Goal: Information Seeking & Learning: Learn about a topic

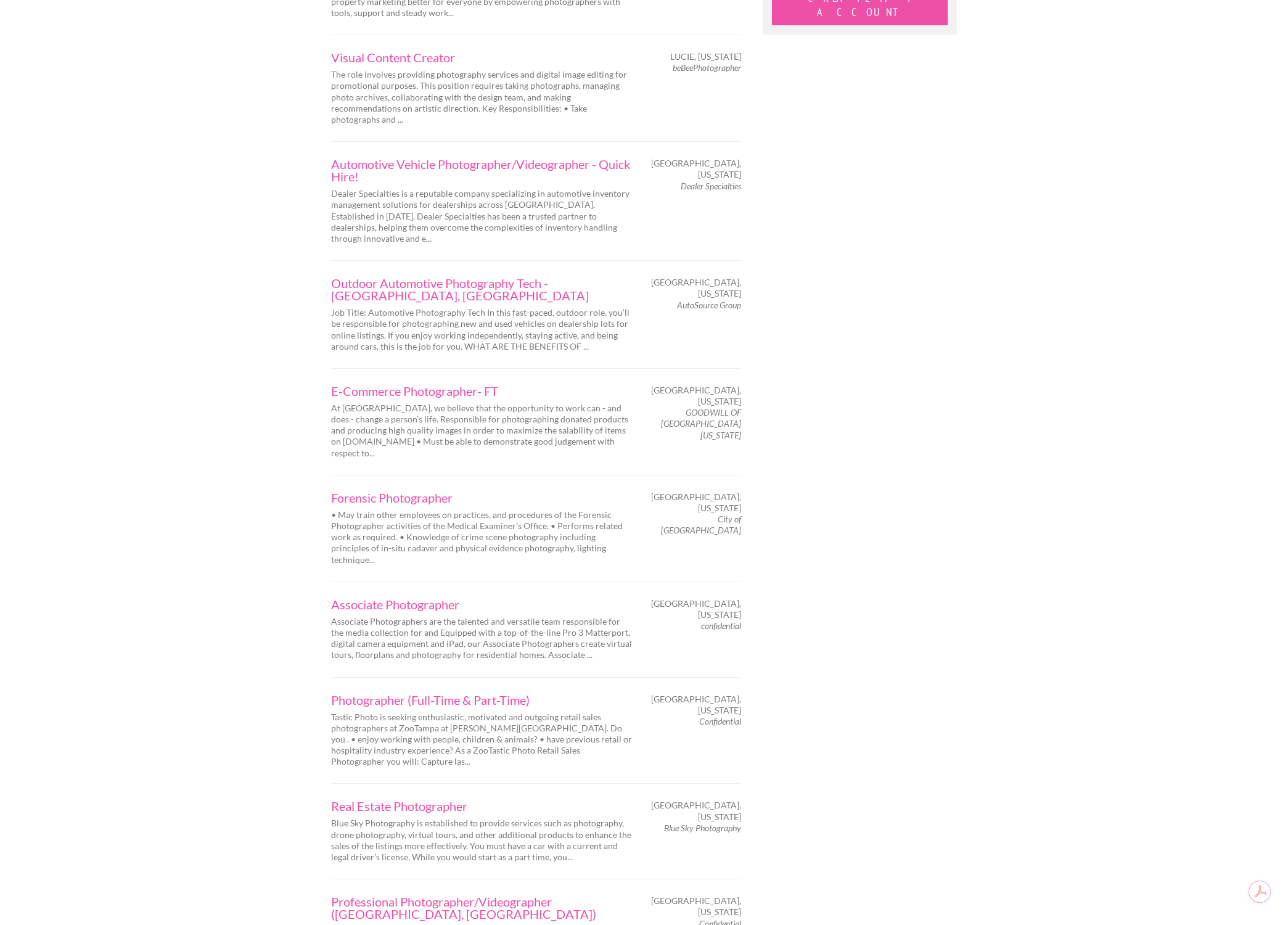
scroll to position [1525, 0]
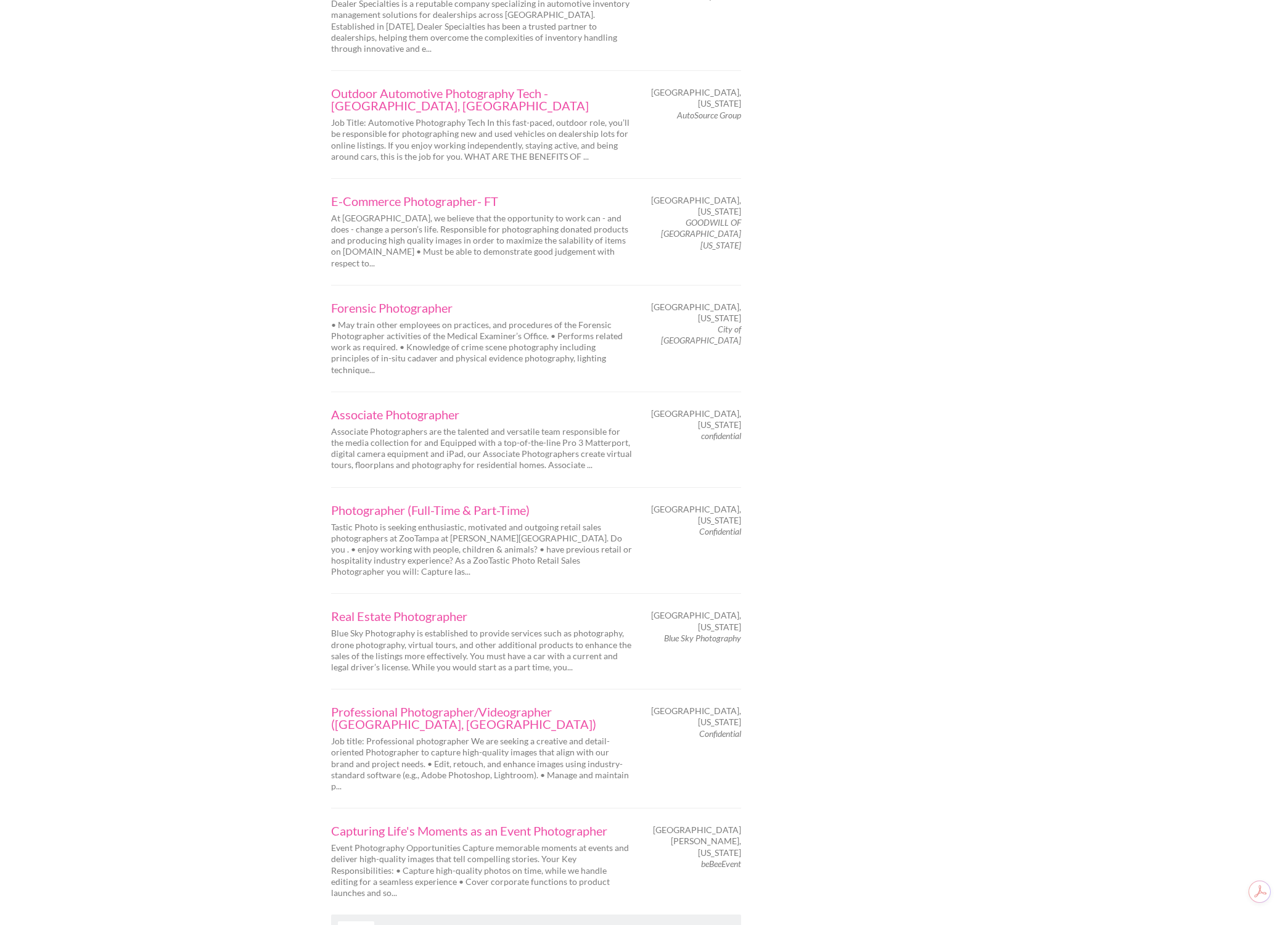
click at [369, 921] on link "Next" at bounding box center [356, 928] width 36 height 14
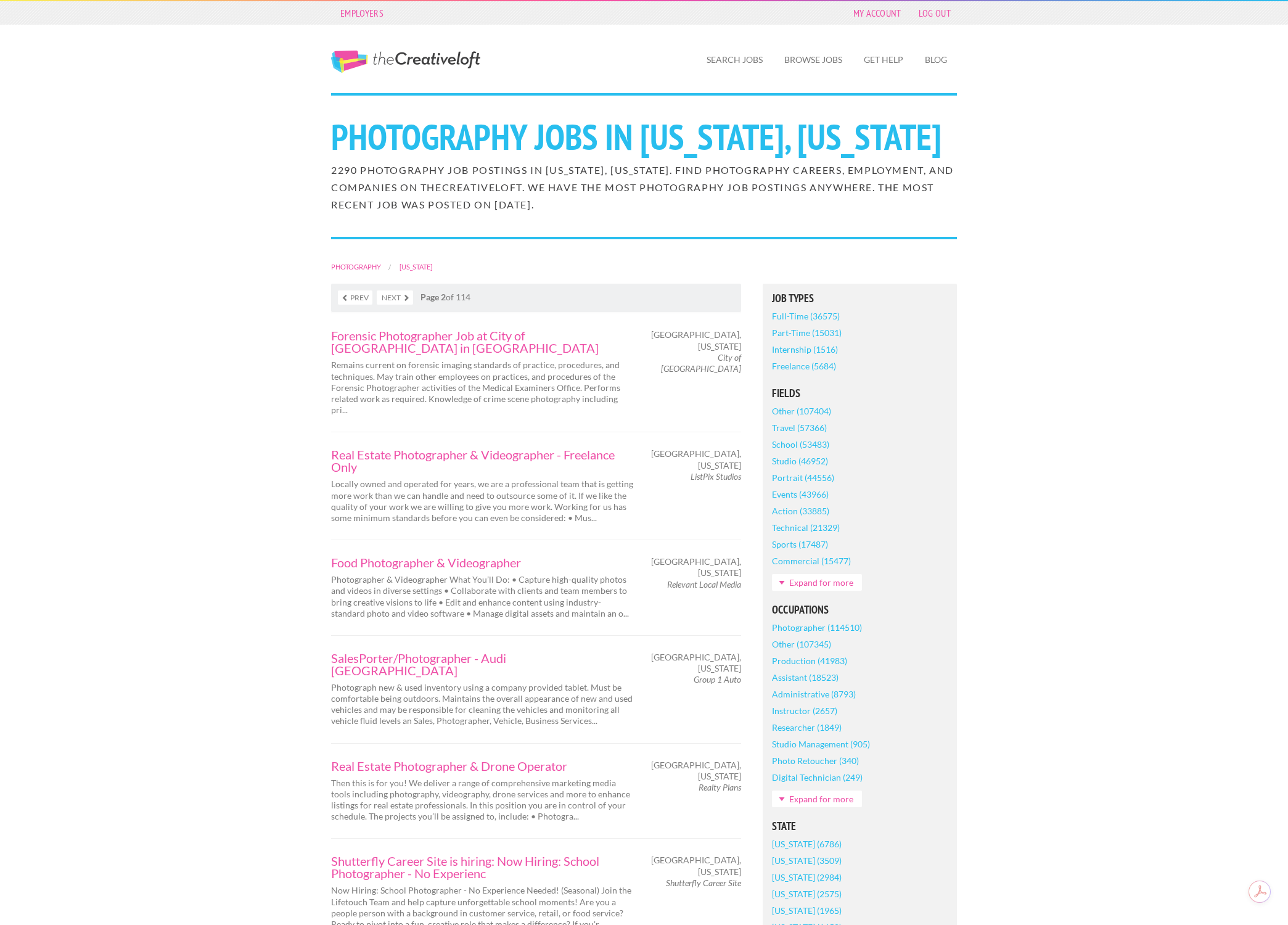
click at [364, 69] on link "The Creative Loft" at bounding box center [405, 62] width 149 height 22
click at [451, 58] on link "The Creative Loft" at bounding box center [405, 62] width 149 height 22
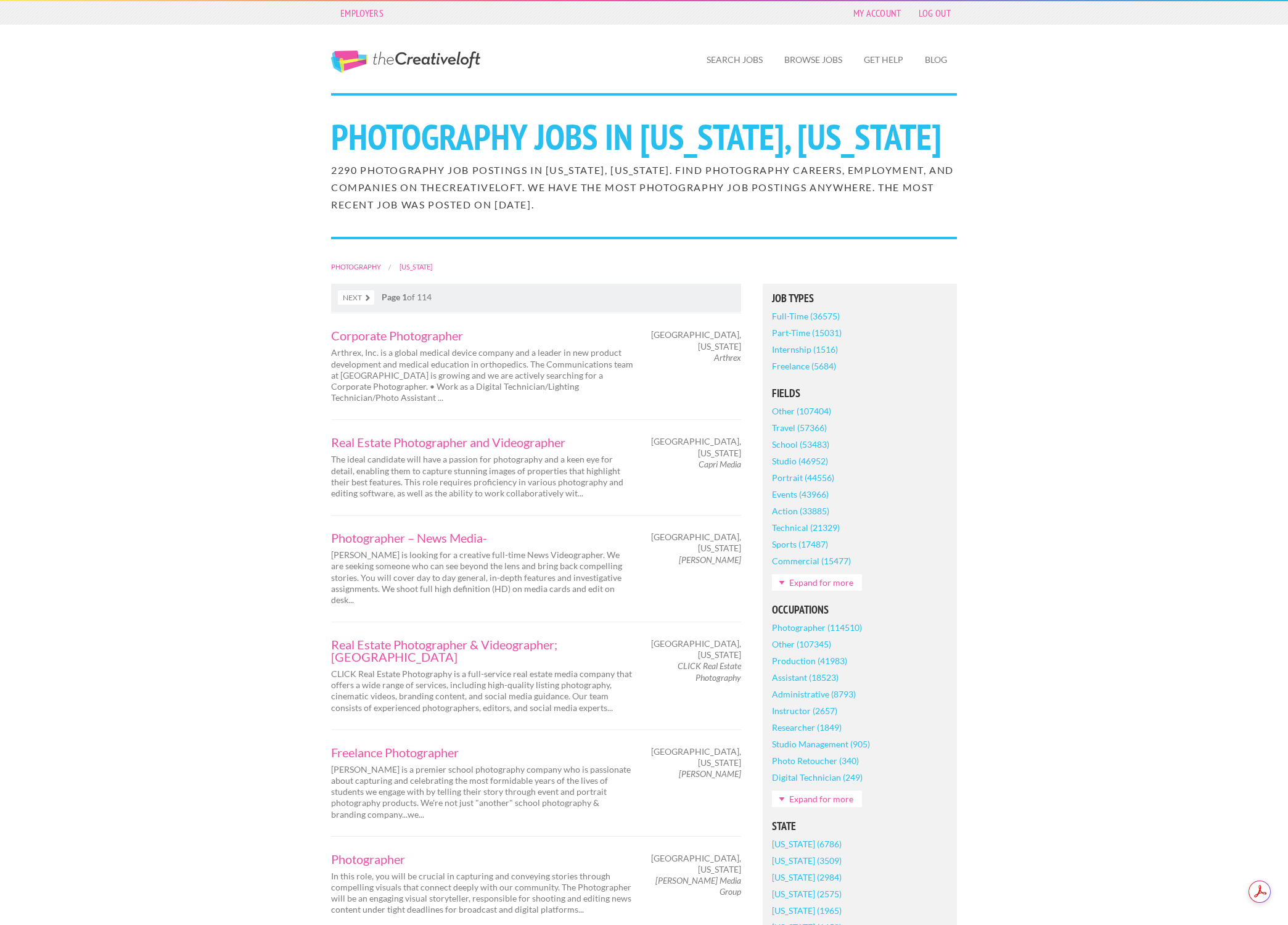
click at [806, 561] on link "Commercial (15477)" at bounding box center [812, 560] width 79 height 16
click at [795, 859] on link "[US_STATE] (3509)" at bounding box center [807, 860] width 70 height 16
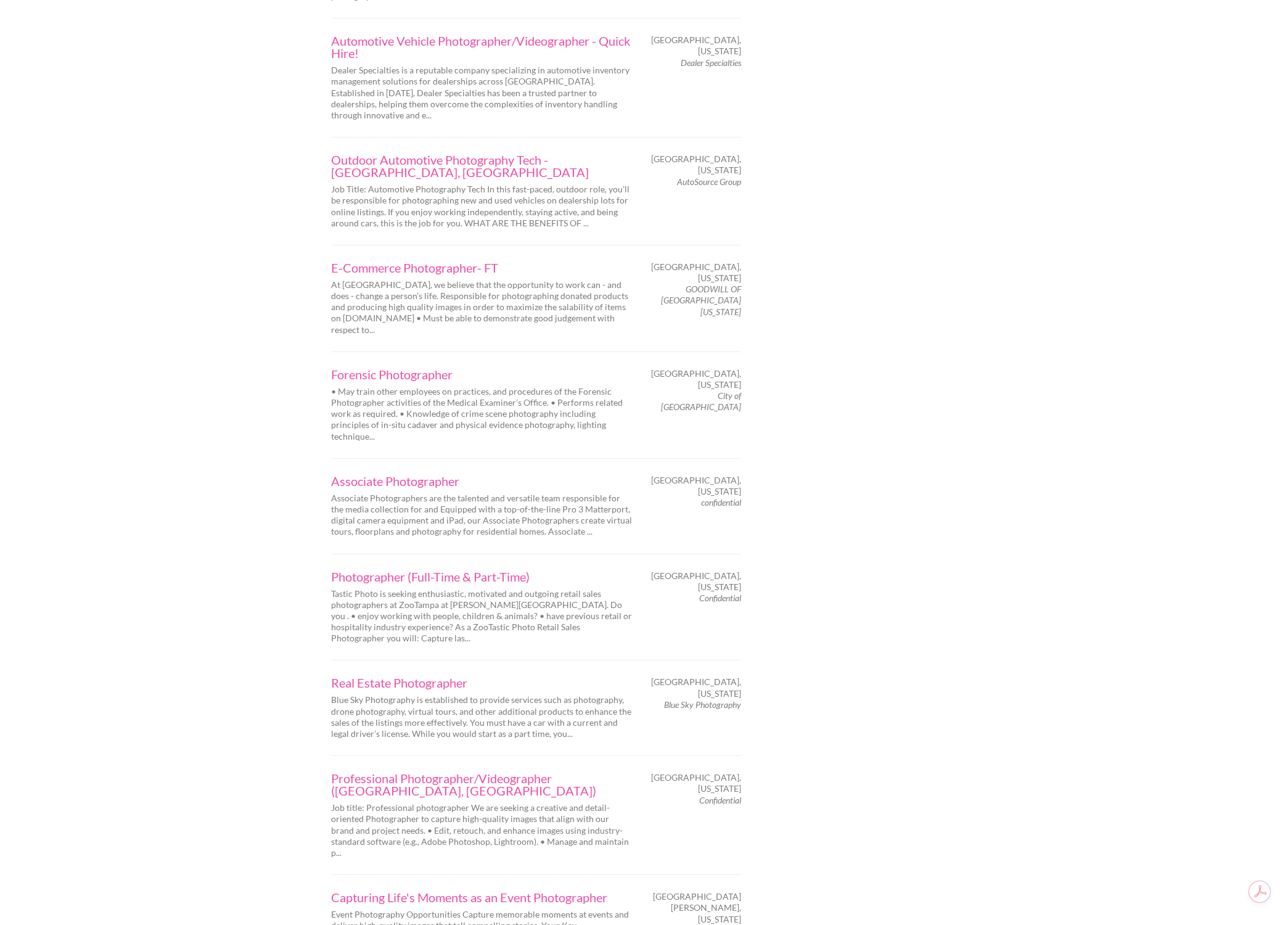
scroll to position [1652, 0]
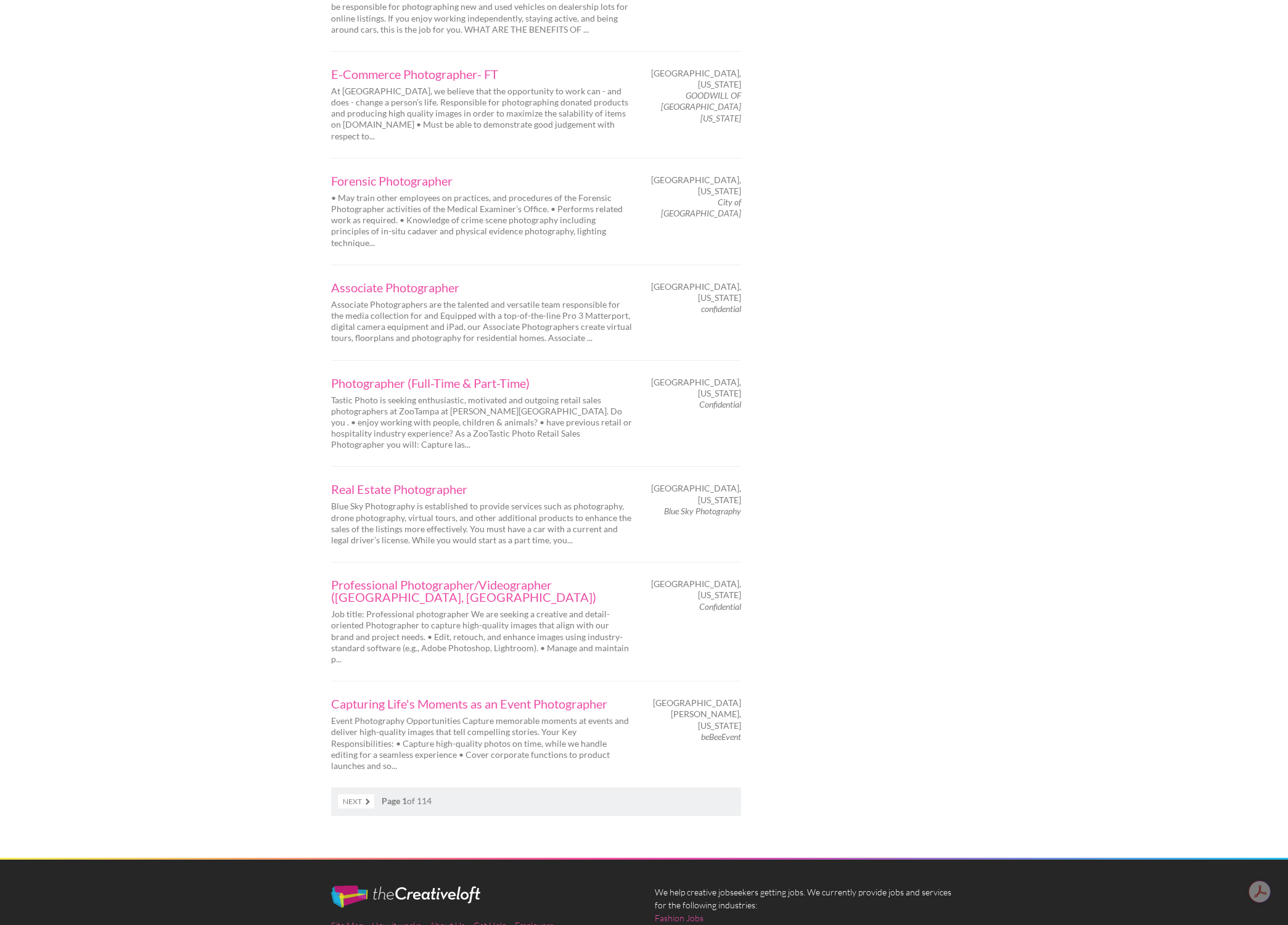
click at [350, 794] on link "Next" at bounding box center [356, 801] width 36 height 14
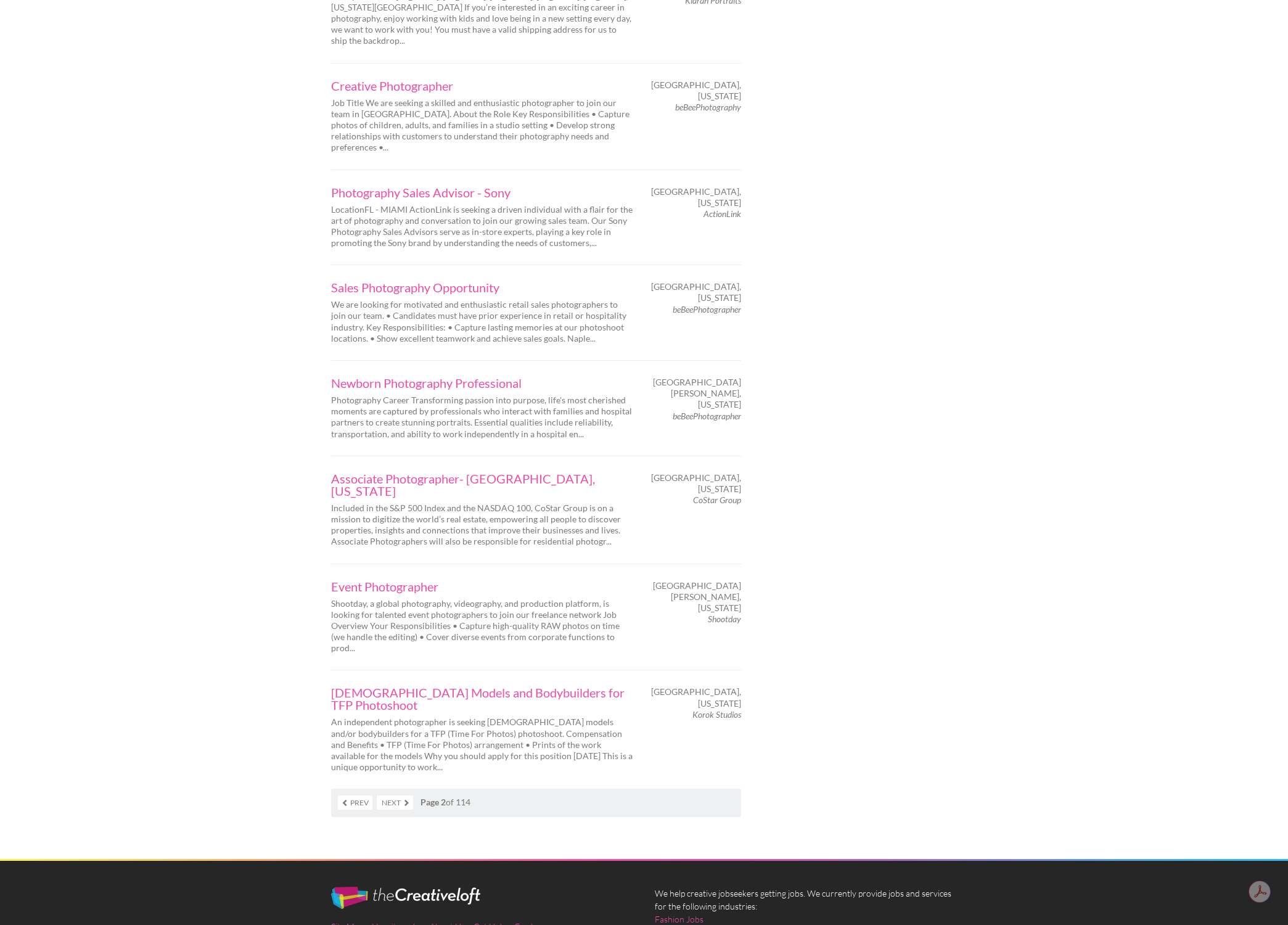
scroll to position [1583, 0]
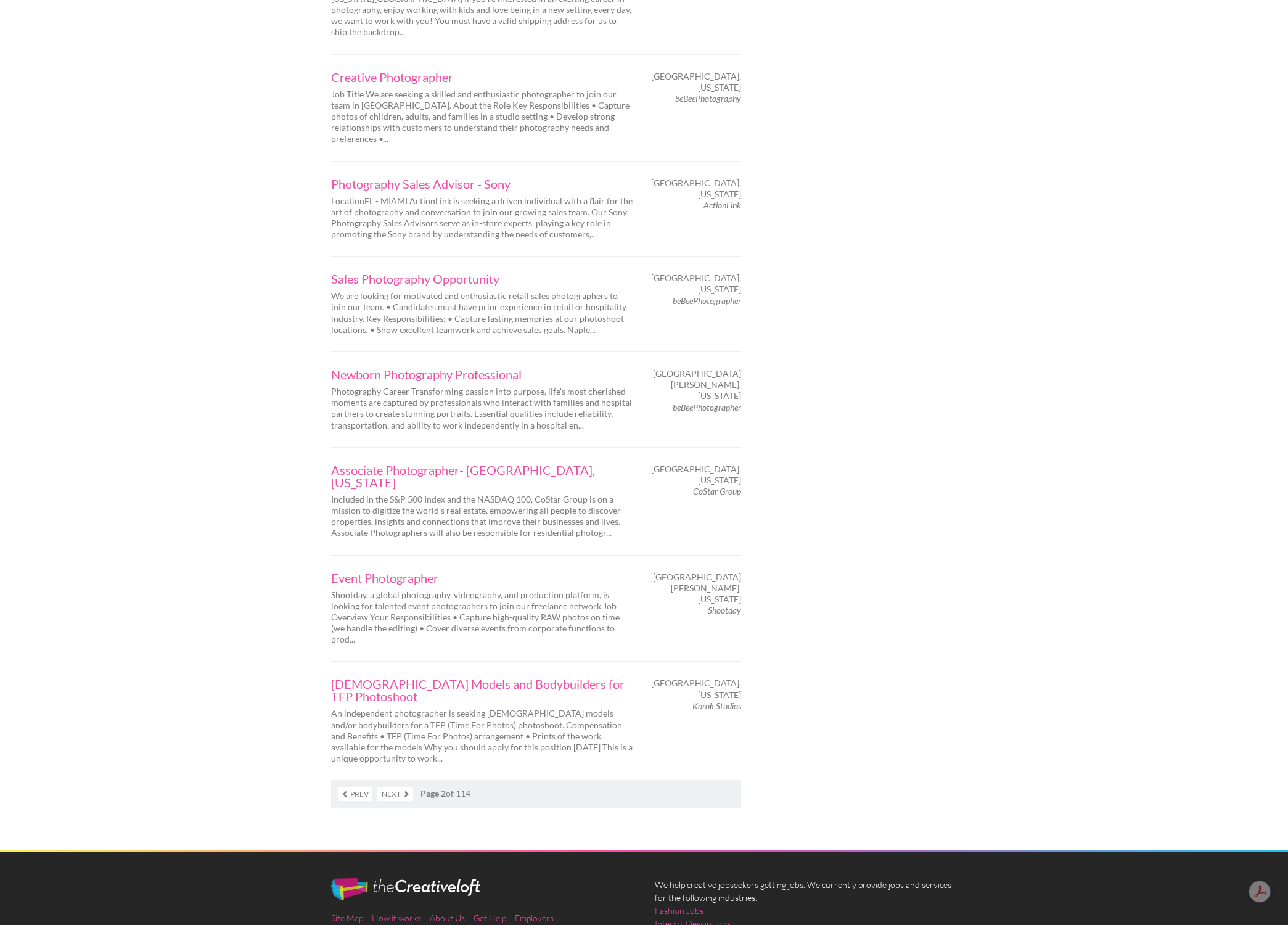
click at [404, 787] on link "Next" at bounding box center [395, 794] width 36 height 14
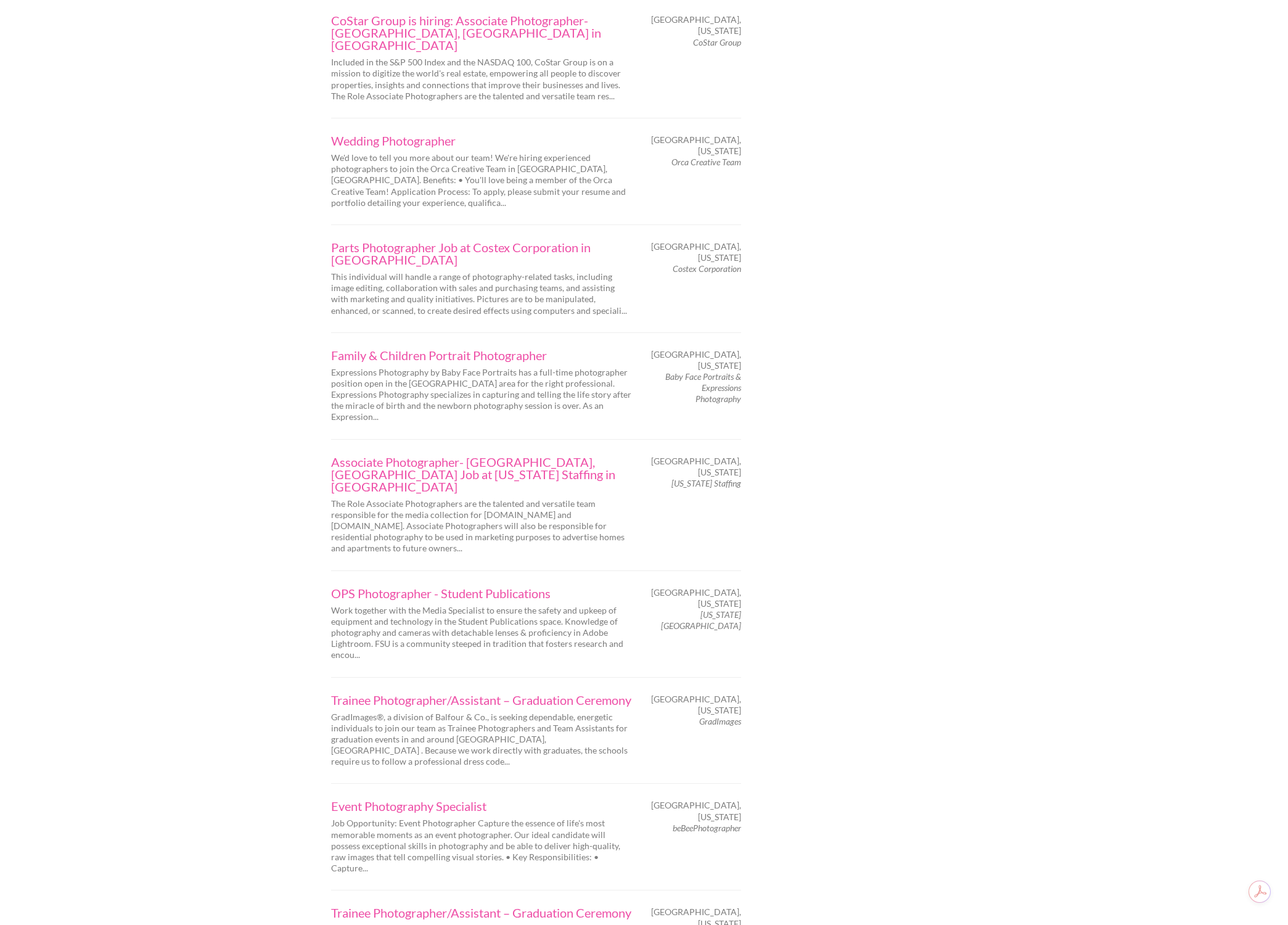
scroll to position [1638, 0]
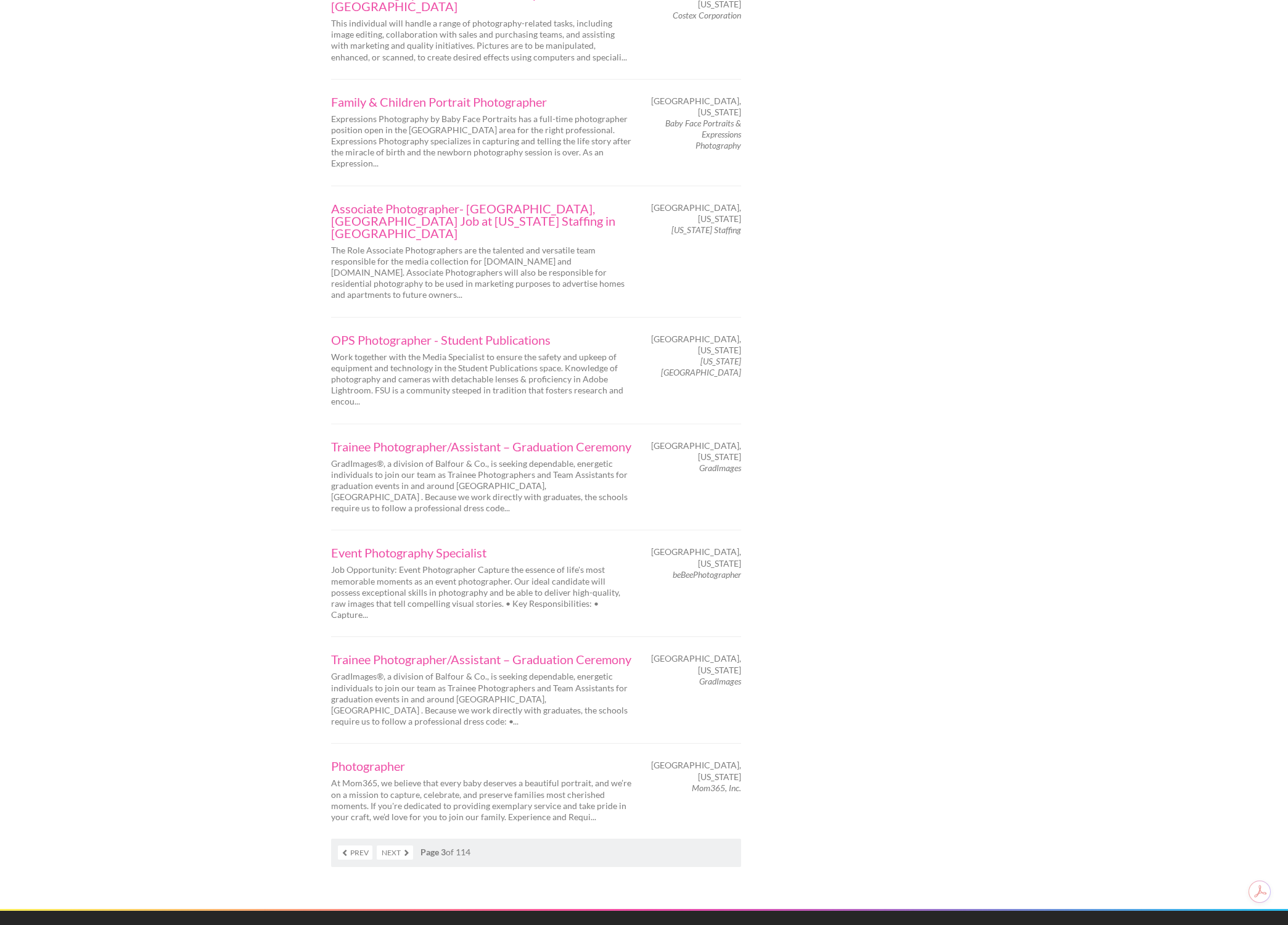
click at [403, 845] on link "Next" at bounding box center [395, 853] width 36 height 14
